Goal: Transaction & Acquisition: Purchase product/service

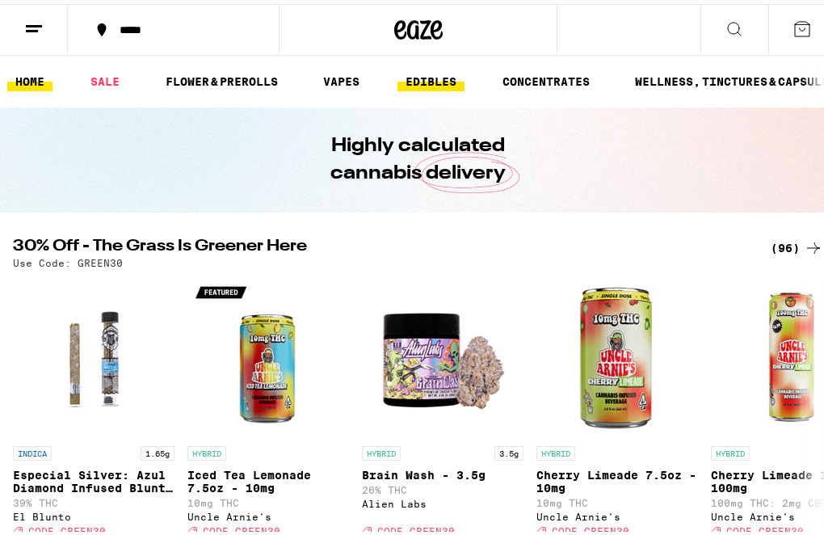
click at [430, 82] on link "EDIBLES" at bounding box center [431, 77] width 67 height 19
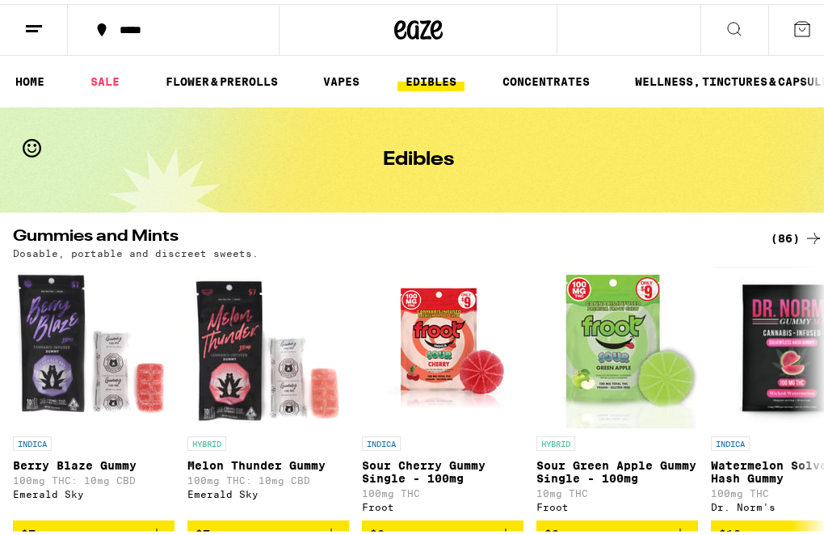
click at [780, 235] on div "(86)" at bounding box center [797, 234] width 53 height 19
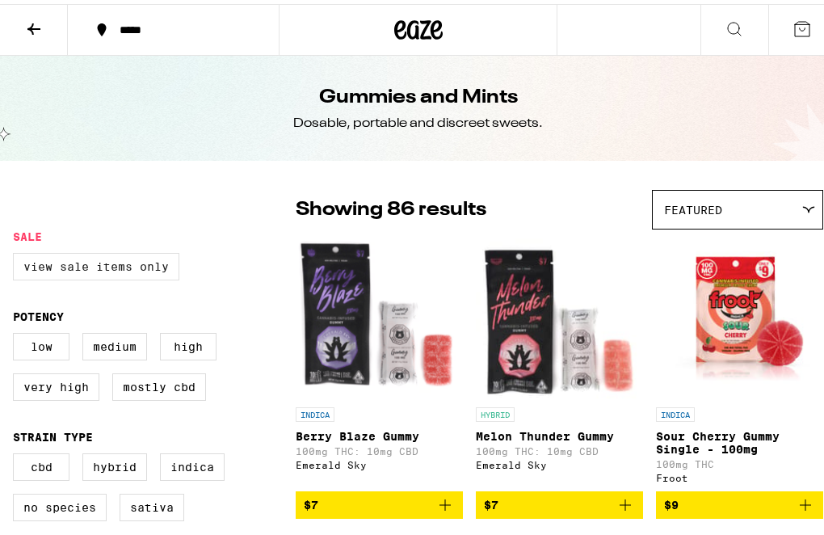
click at [93, 262] on label "View Sale Items Only" at bounding box center [96, 262] width 167 height 27
click at [17, 252] on input "View Sale Items Only" at bounding box center [16, 251] width 1 height 1
checkbox input "true"
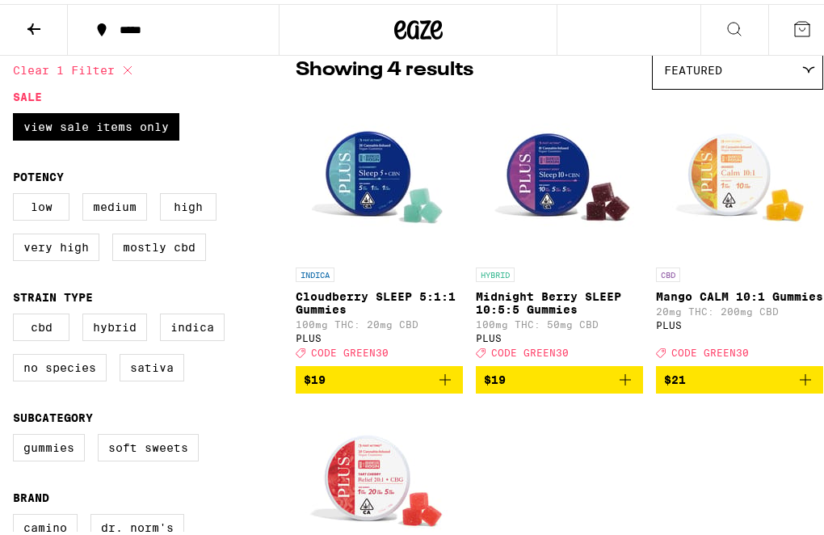
scroll to position [137, 0]
